Goal: Task Accomplishment & Management: Complete application form

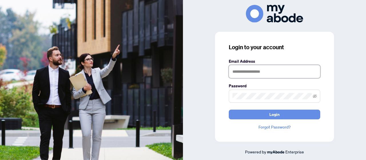
click at [259, 76] on input "text" at bounding box center [275, 71] width 92 height 13
type input "**********"
click at [229, 110] on button "Login" at bounding box center [275, 115] width 92 height 10
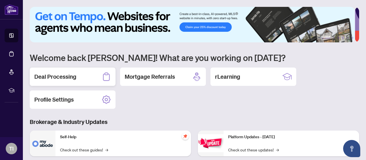
click at [60, 80] on h2 "Deal Processing" at bounding box center [55, 77] width 42 height 8
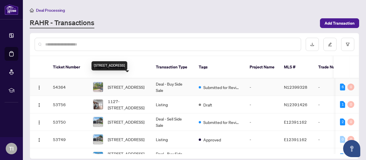
click at [134, 84] on span "[STREET_ADDRESS]" at bounding box center [126, 87] width 37 height 6
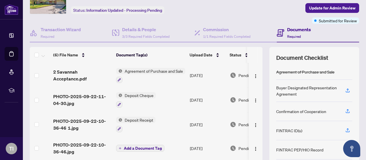
scroll to position [79, 0]
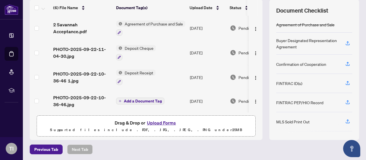
click at [156, 120] on button "Upload Forms" at bounding box center [161, 122] width 32 height 7
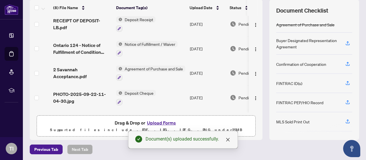
scroll to position [0, 0]
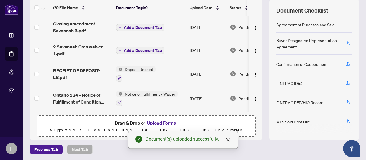
click at [150, 25] on span "Add a Document Tag" at bounding box center [143, 27] width 38 height 4
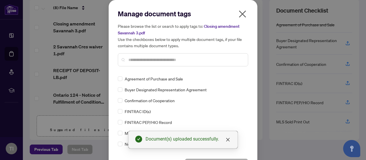
click at [156, 60] on input "text" at bounding box center [186, 60] width 115 height 6
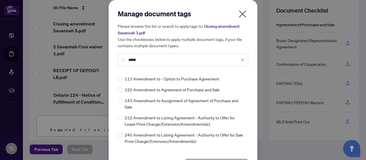
type input "*****"
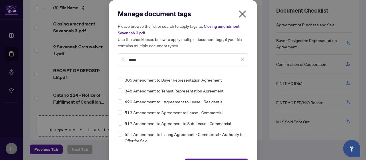
scroll to position [73, 0]
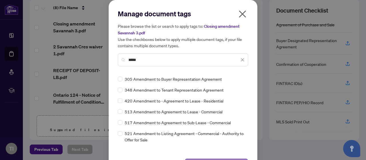
click at [238, 159] on button "Save" at bounding box center [217, 164] width 64 height 10
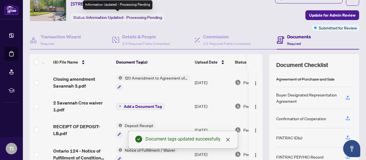
scroll to position [25, 0]
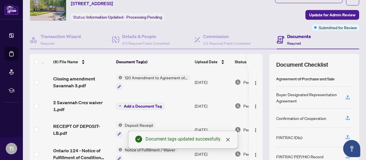
click at [133, 106] on span "Add a Document Tag" at bounding box center [143, 106] width 38 height 4
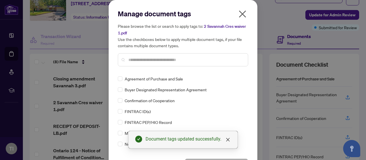
click at [167, 59] on input "text" at bounding box center [186, 60] width 115 height 6
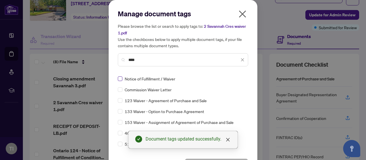
type input "****"
click at [118, 81] on label at bounding box center [120, 79] width 5 height 6
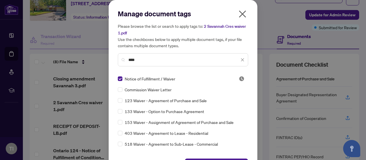
click at [218, 158] on div "Cancel Save" at bounding box center [183, 160] width 131 height 17
click at [218, 159] on span "Save" at bounding box center [216, 163] width 9 height 9
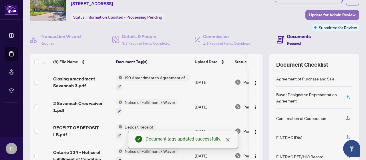
click at [317, 14] on span "Update for Admin Review" at bounding box center [332, 14] width 46 height 9
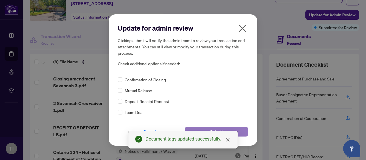
click at [237, 130] on button "Submit" at bounding box center [217, 132] width 64 height 10
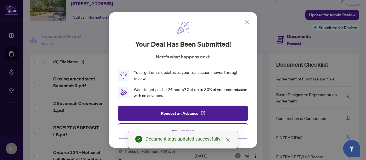
click at [248, 23] on icon at bounding box center [247, 22] width 3 height 3
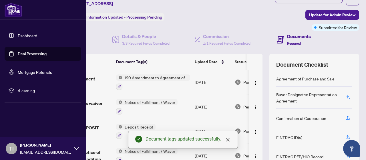
click at [18, 33] on link "Dashboard" at bounding box center [27, 35] width 19 height 5
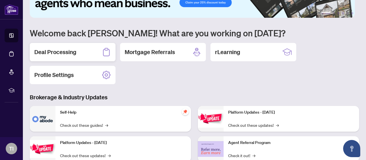
click at [74, 48] on h2 "Deal Processing" at bounding box center [55, 52] width 42 height 8
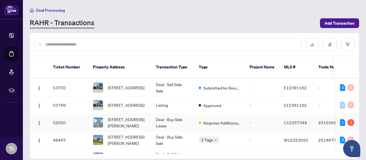
scroll to position [35, 0]
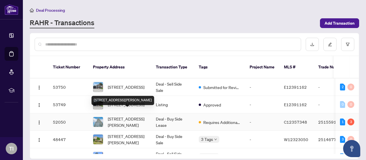
click at [137, 116] on span "[STREET_ADDRESS][PERSON_NAME]" at bounding box center [127, 122] width 39 height 13
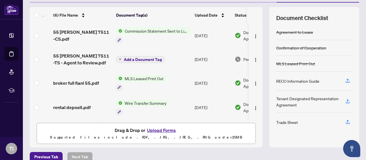
scroll to position [71, 0]
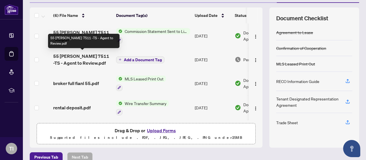
click at [98, 55] on span "55 [PERSON_NAME] 7511 -TS - Agent to Review.pdf" at bounding box center [82, 60] width 58 height 14
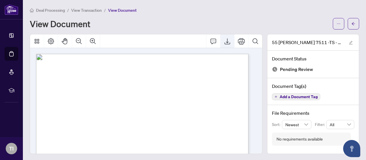
click at [224, 41] on icon "Export" at bounding box center [227, 41] width 7 height 7
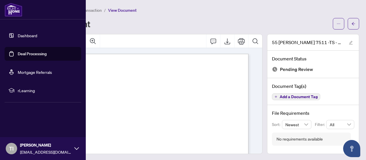
click at [21, 33] on link "Dashboard" at bounding box center [27, 35] width 19 height 5
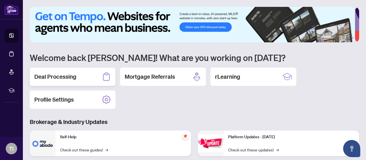
click at [94, 76] on div "Deal Processing" at bounding box center [73, 77] width 86 height 18
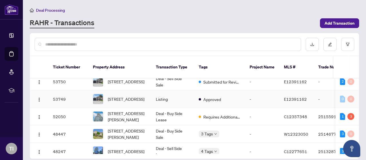
scroll to position [42, 0]
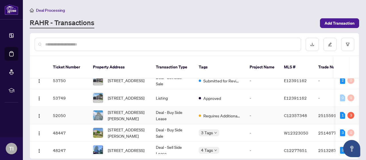
click at [146, 109] on span "[STREET_ADDRESS][PERSON_NAME]" at bounding box center [127, 115] width 39 height 13
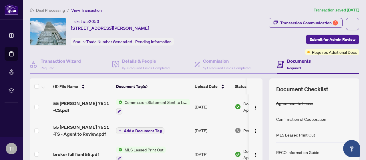
scroll to position [79, 0]
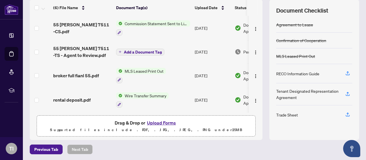
click at [151, 121] on button "Upload Forms" at bounding box center [161, 122] width 32 height 7
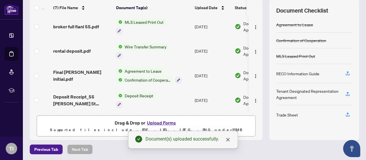
scroll to position [0, 0]
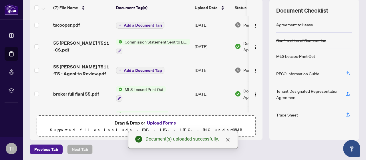
click at [149, 23] on span "Add a Document Tag" at bounding box center [143, 25] width 38 height 4
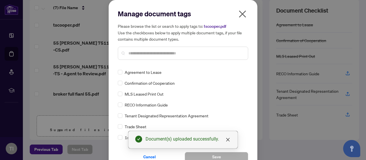
click at [150, 52] on input "text" at bounding box center [186, 53] width 115 height 6
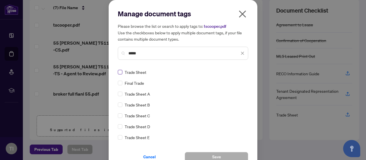
type input "*****"
click at [120, 74] on label at bounding box center [120, 72] width 5 height 6
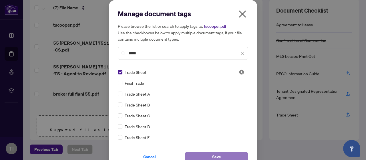
click at [232, 154] on button "Save" at bounding box center [217, 157] width 64 height 10
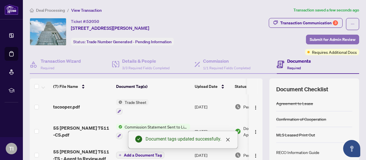
click at [332, 38] on span "Submit for Admin Review" at bounding box center [333, 39] width 46 height 9
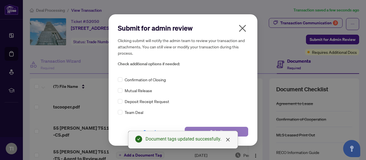
drag, startPoint x: 244, startPoint y: 129, endPoint x: 248, endPoint y: 131, distance: 3.8
click at [248, 131] on button "Submit" at bounding box center [217, 132] width 64 height 10
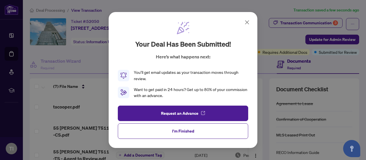
click at [249, 22] on icon at bounding box center [247, 22] width 7 height 7
